Goal: Information Seeking & Learning: Learn about a topic

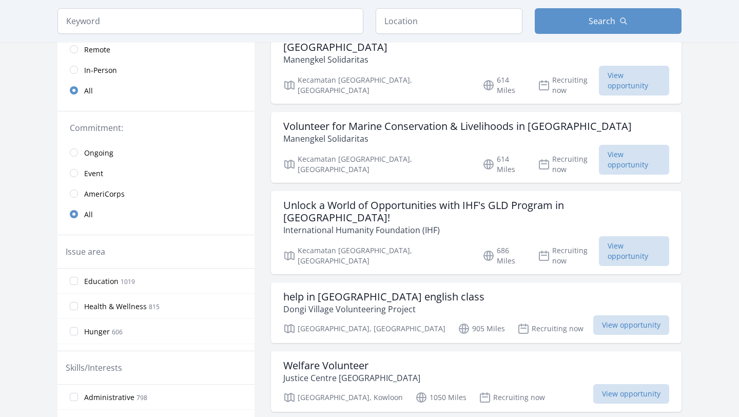
scroll to position [131, 0]
click at [611, 383] on span "View opportunity" at bounding box center [632, 393] width 76 height 20
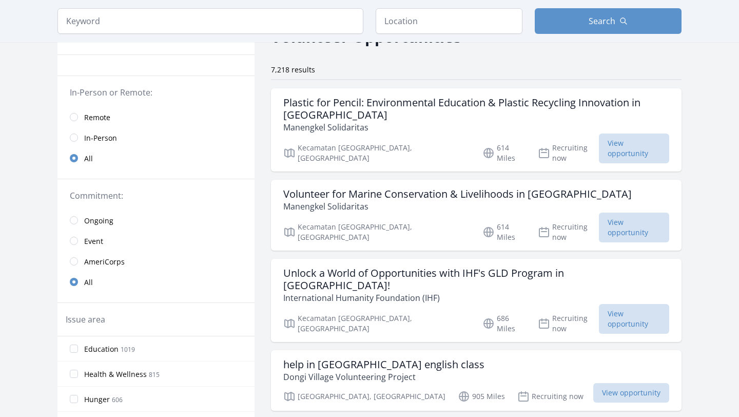
scroll to position [59, 0]
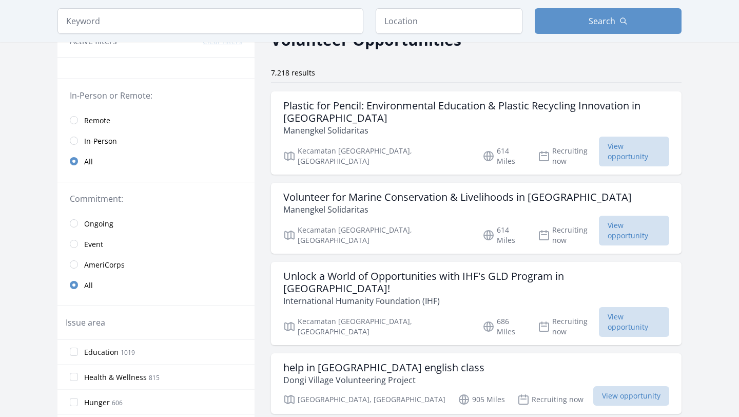
click at [104, 123] on span "Remote" at bounding box center [97, 121] width 26 height 10
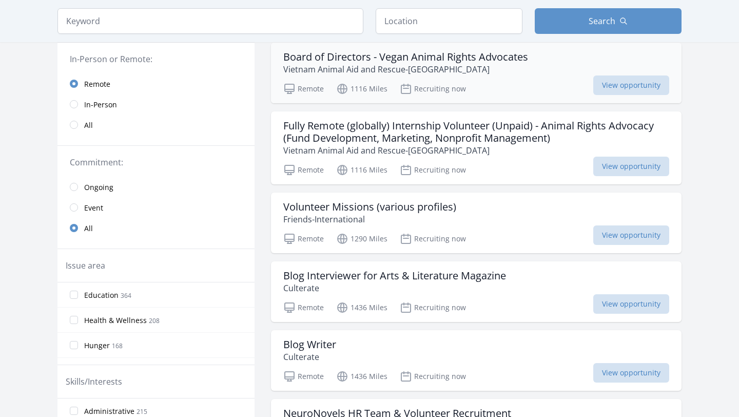
scroll to position [108, 0]
click at [464, 216] on div "Volunteer Missions (various profiles) Friends-International" at bounding box center [476, 212] width 386 height 25
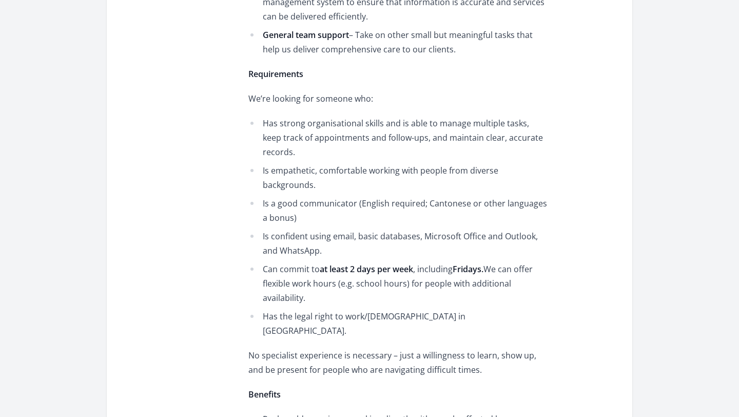
scroll to position [671, 0]
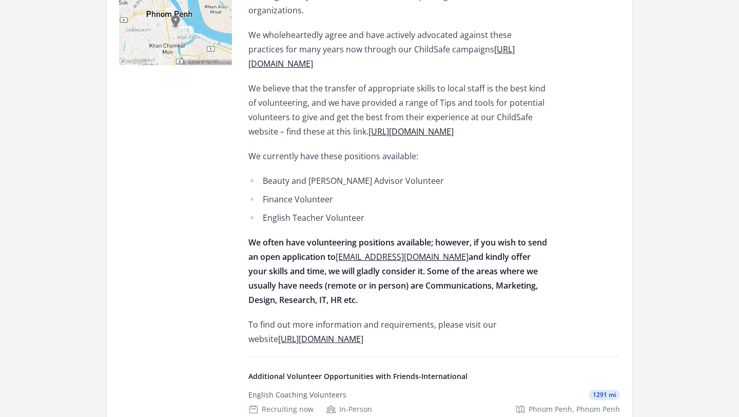
scroll to position [365, 0]
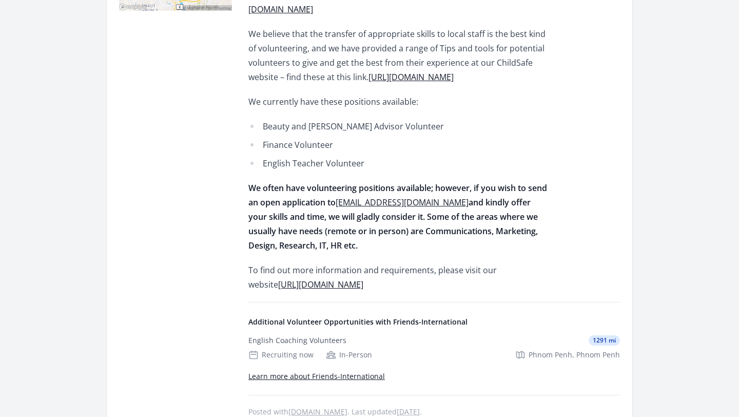
click at [363, 279] on link "https://friends-international.org/jobs/" at bounding box center [320, 284] width 85 height 11
